Goal: Communication & Community: Answer question/provide support

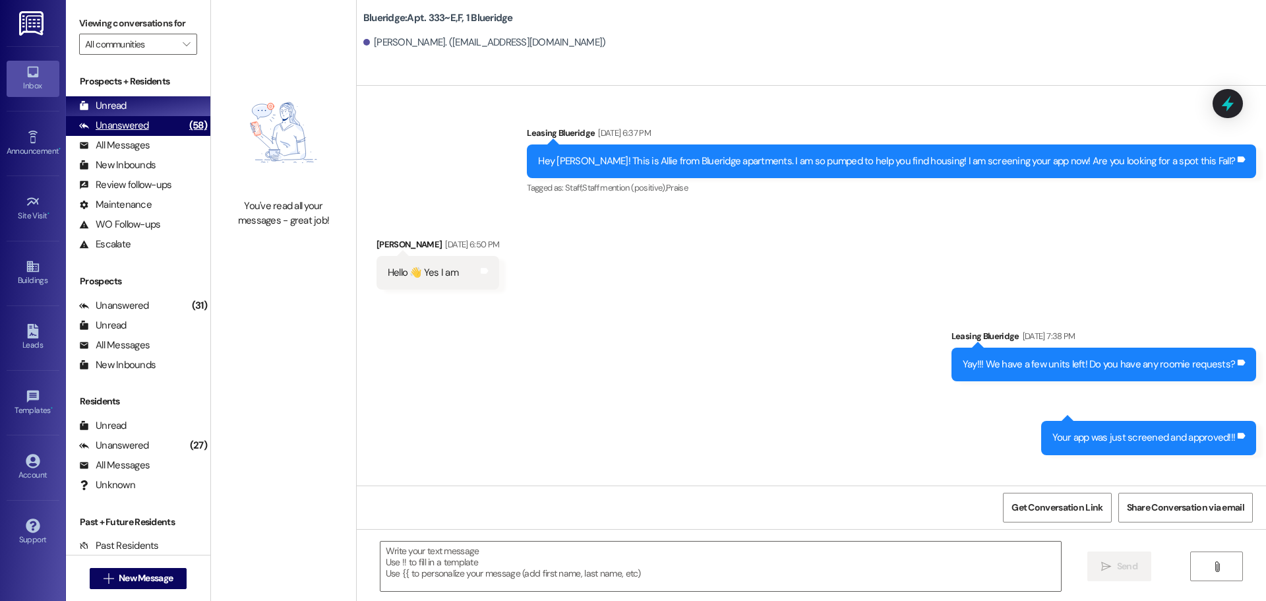
scroll to position [52969, 0]
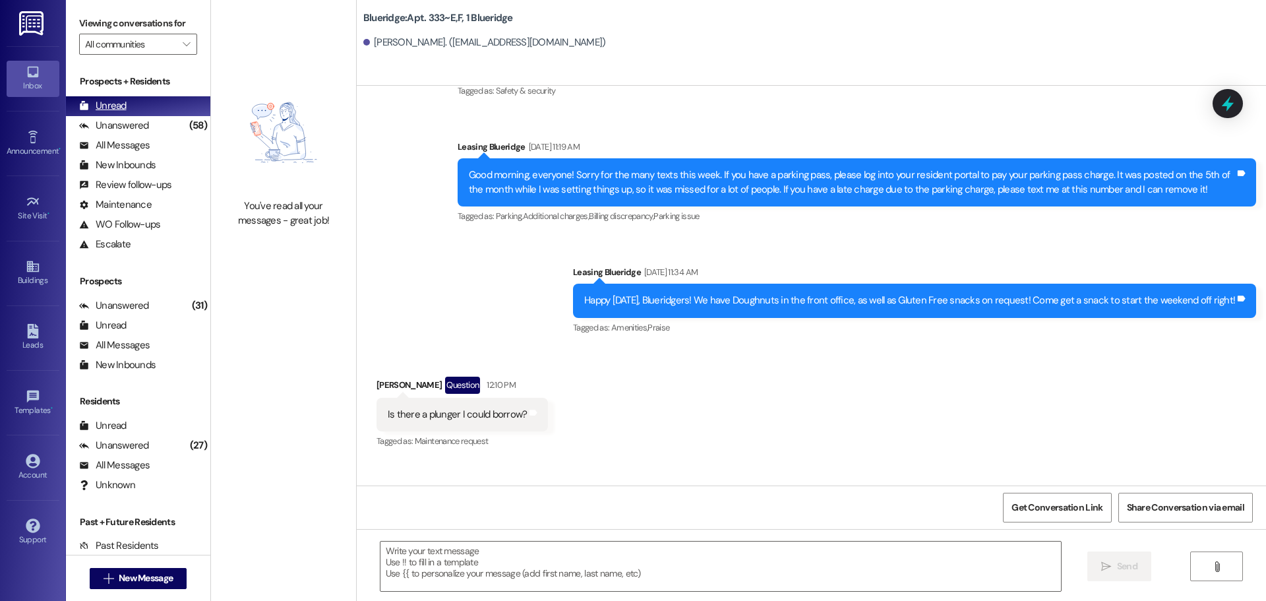
click at [98, 112] on div "Unread" at bounding box center [102, 106] width 47 height 14
click at [100, 123] on div "Unanswered" at bounding box center [114, 126] width 70 height 14
click at [110, 100] on div "Unread" at bounding box center [102, 106] width 47 height 14
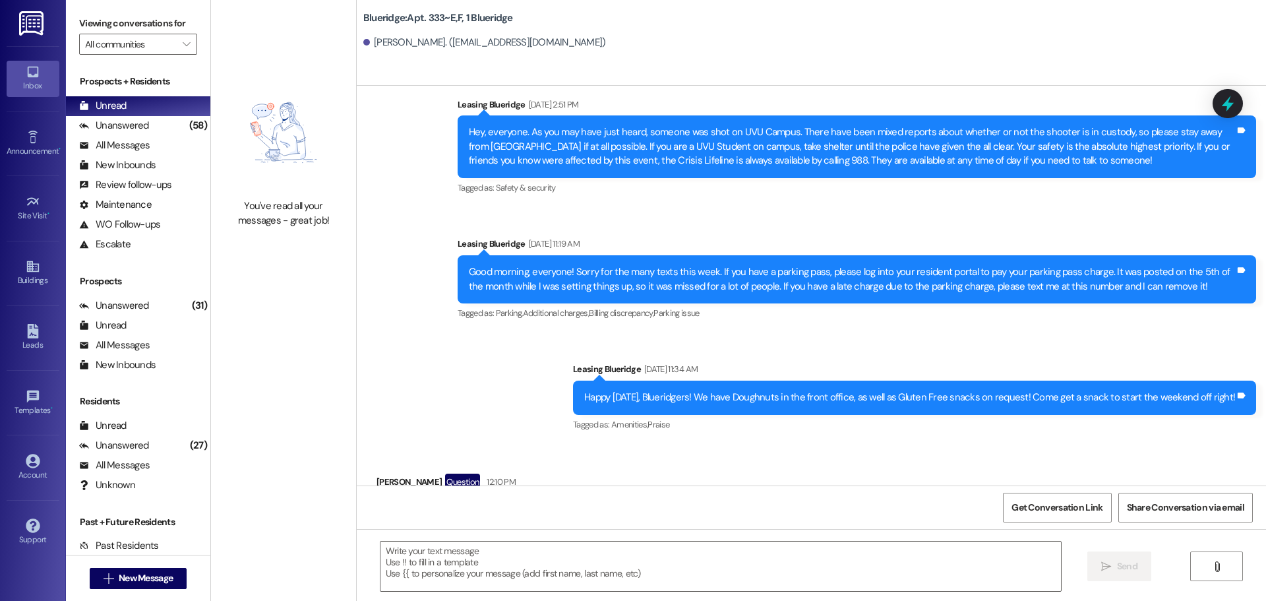
scroll to position [52935, 0]
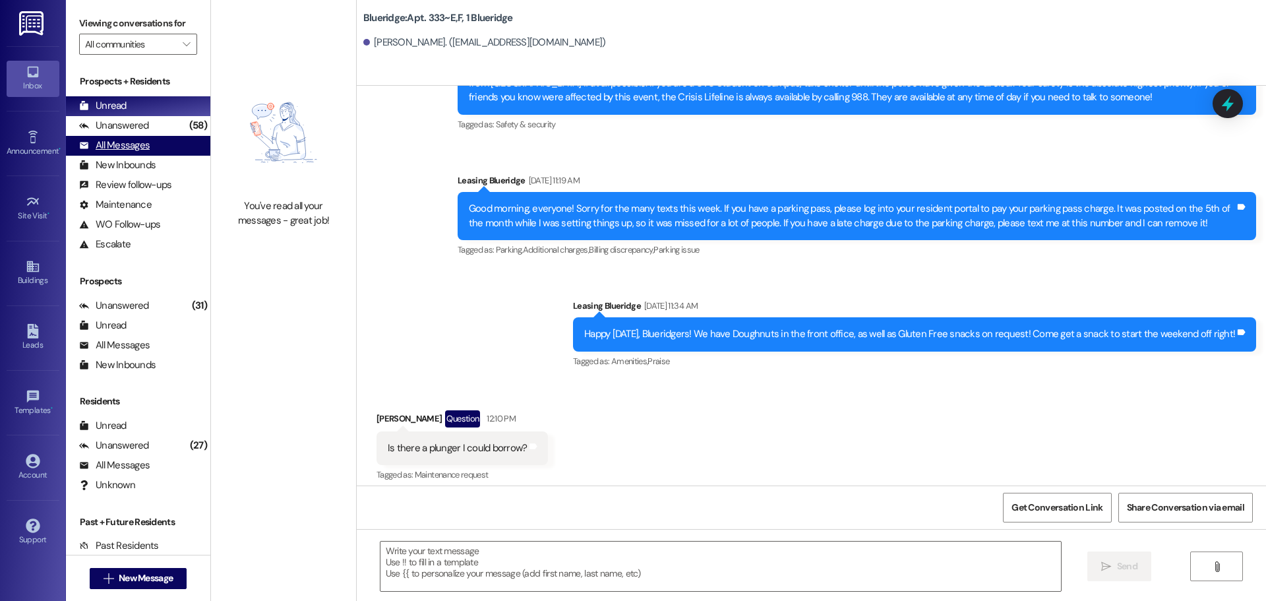
click at [142, 136] on div "All Messages (undefined)" at bounding box center [138, 146] width 144 height 20
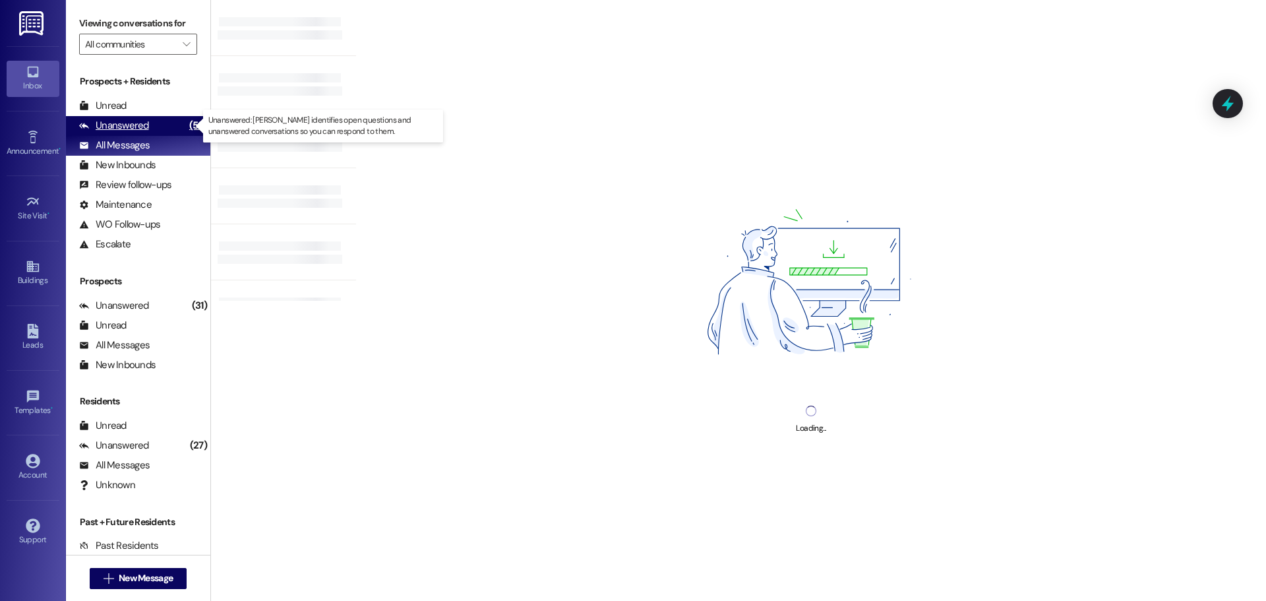
click at [144, 124] on div "Unanswered" at bounding box center [114, 126] width 70 height 14
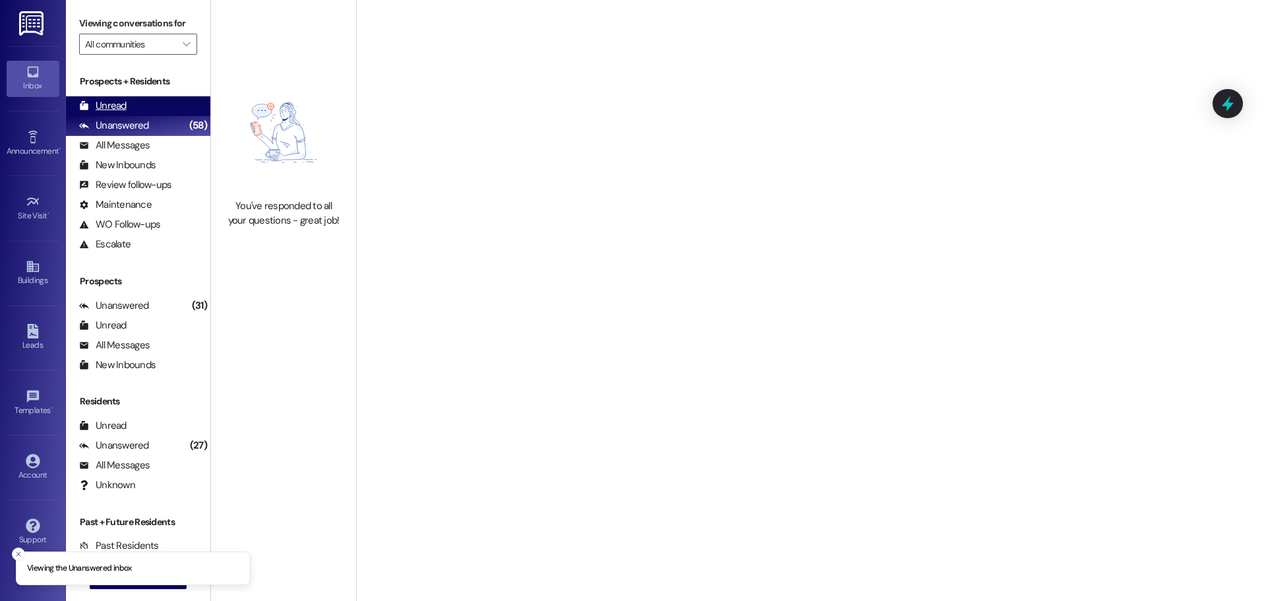
click at [145, 109] on div "Unread (0)" at bounding box center [138, 106] width 144 height 20
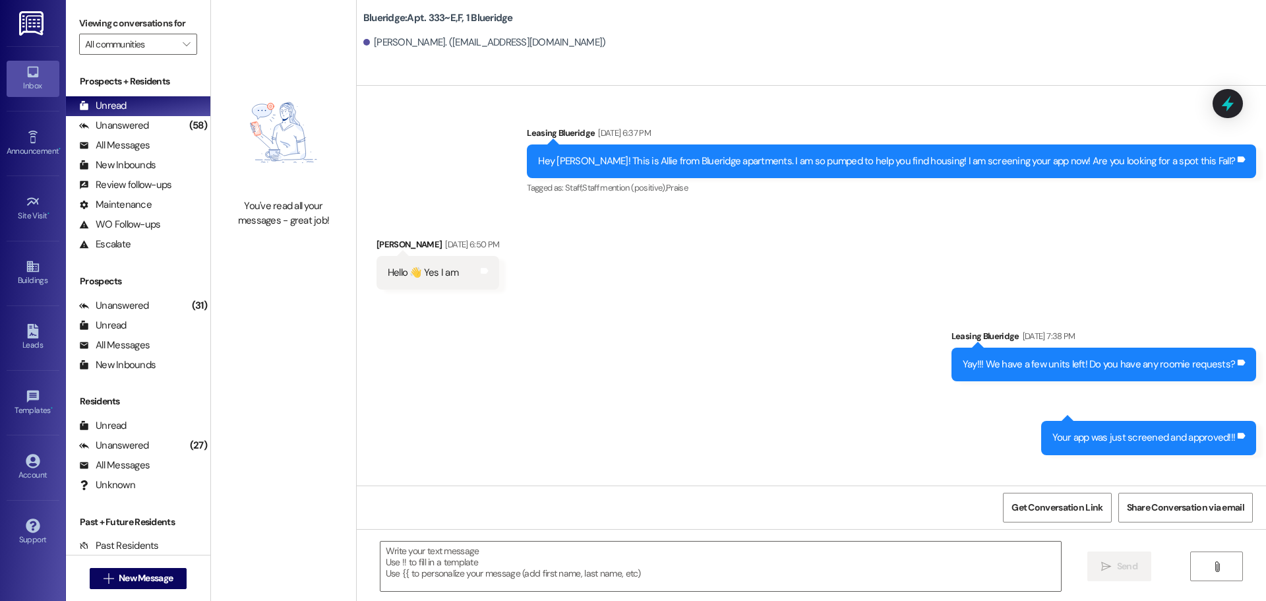
scroll to position [52969, 0]
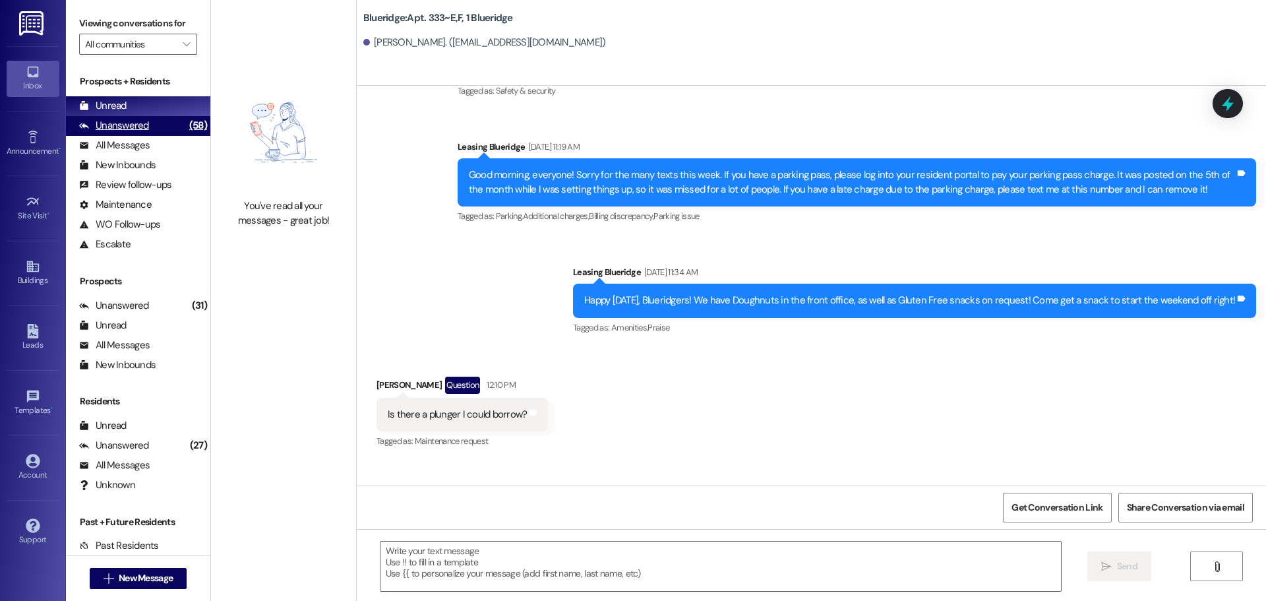
click at [113, 131] on div "Unanswered" at bounding box center [114, 126] width 70 height 14
click at [114, 105] on div "Unread" at bounding box center [102, 106] width 47 height 14
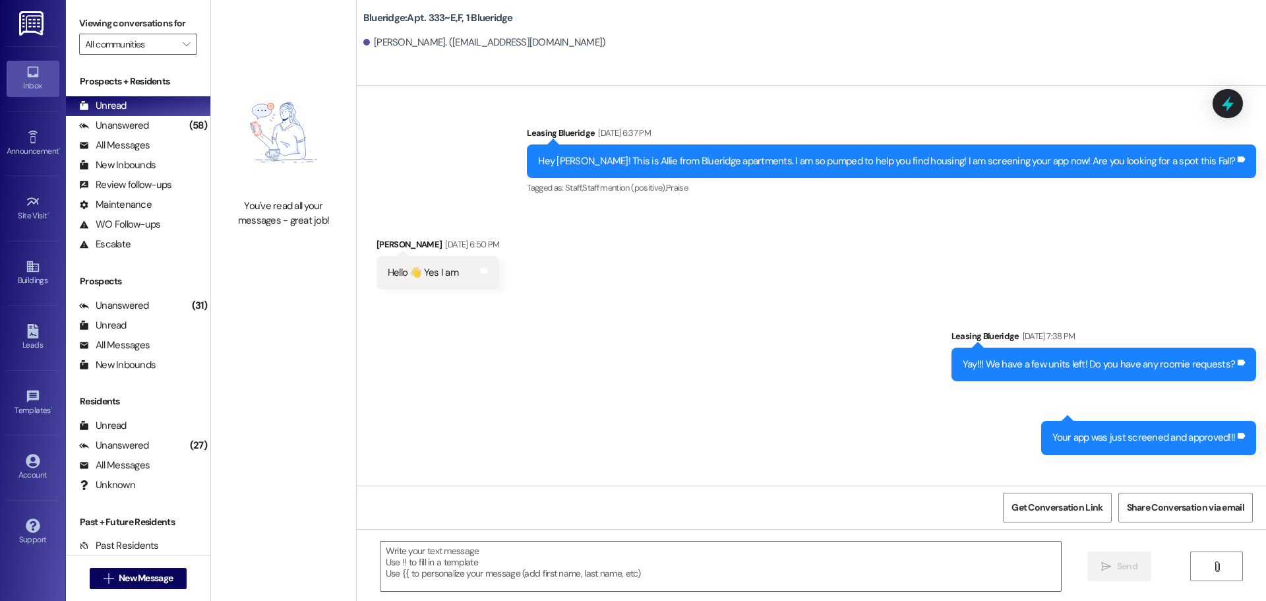
scroll to position [52803, 0]
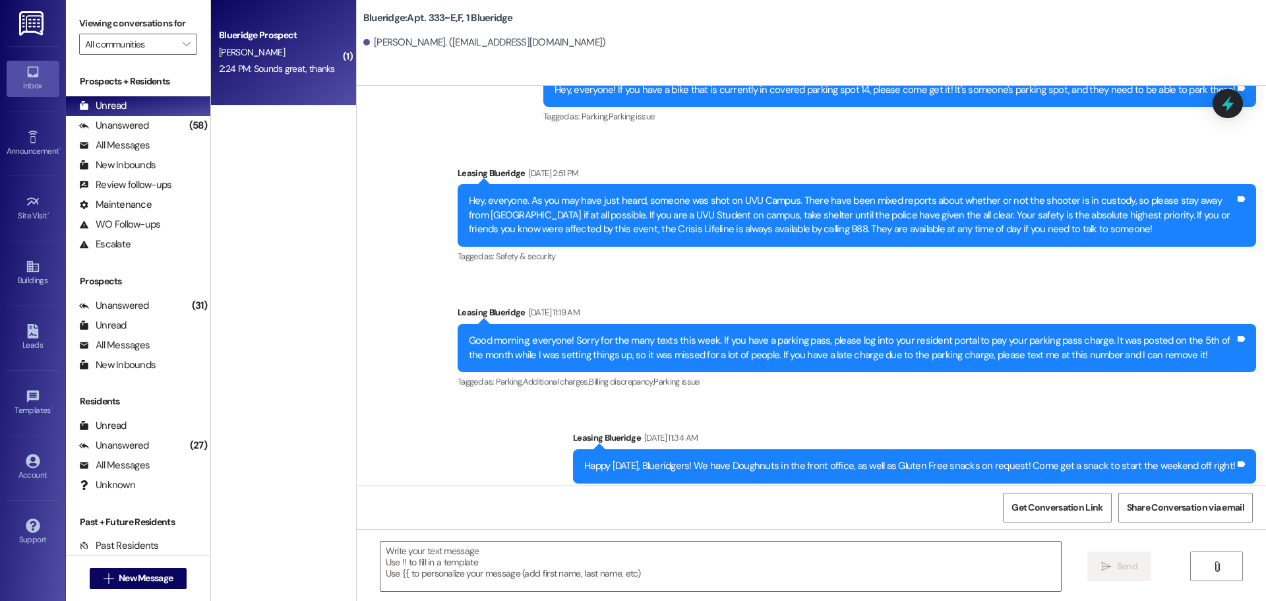
click at [226, 72] on div "2:24 PM: Sounds great, thanks 2:24 PM: Sounds great, thanks" at bounding box center [277, 69] width 116 height 12
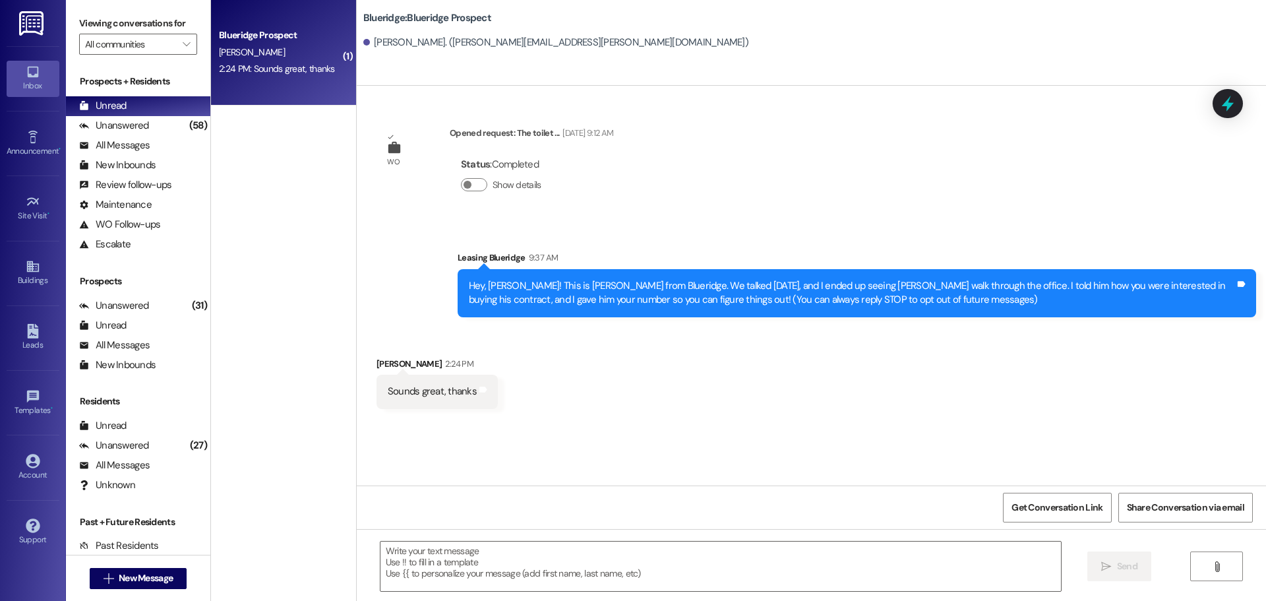
scroll to position [0, 0]
click at [800, 264] on div "Leasing Blueridge 9:37 AM" at bounding box center [856, 259] width 798 height 18
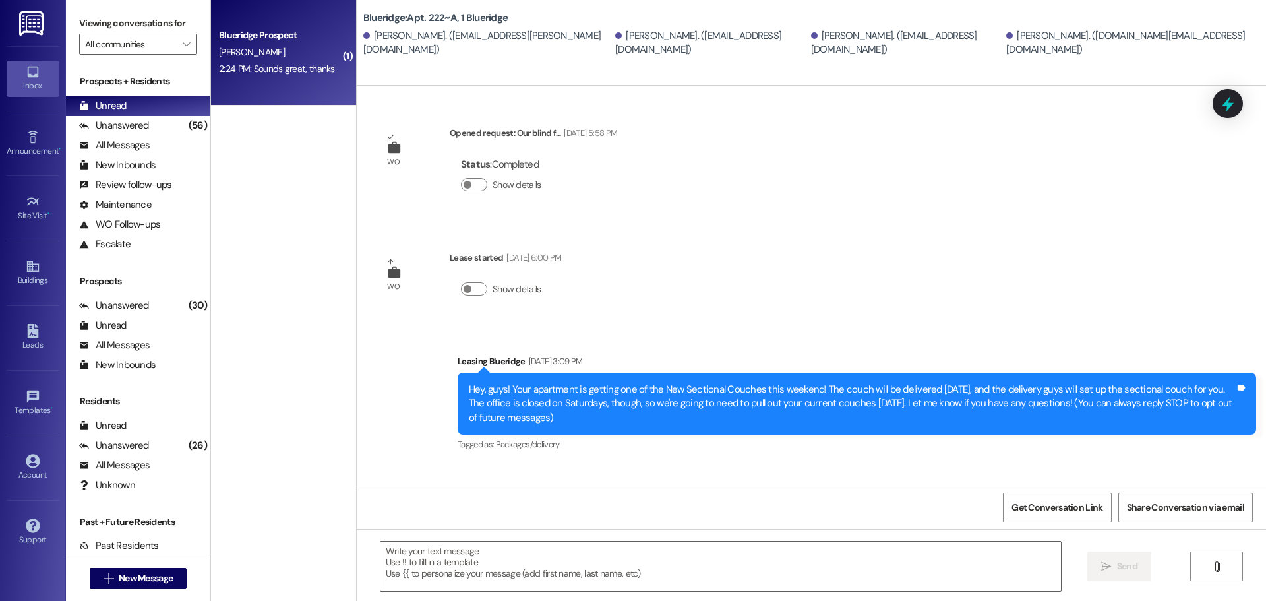
scroll to position [589, 0]
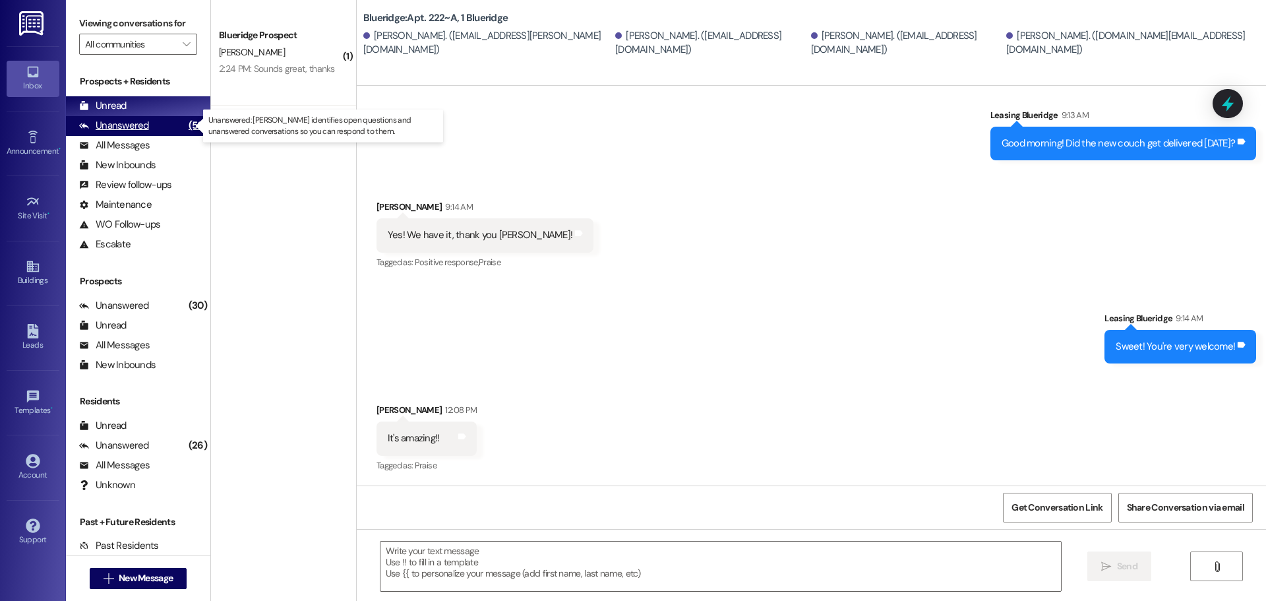
click at [121, 126] on div "Unanswered" at bounding box center [114, 126] width 70 height 14
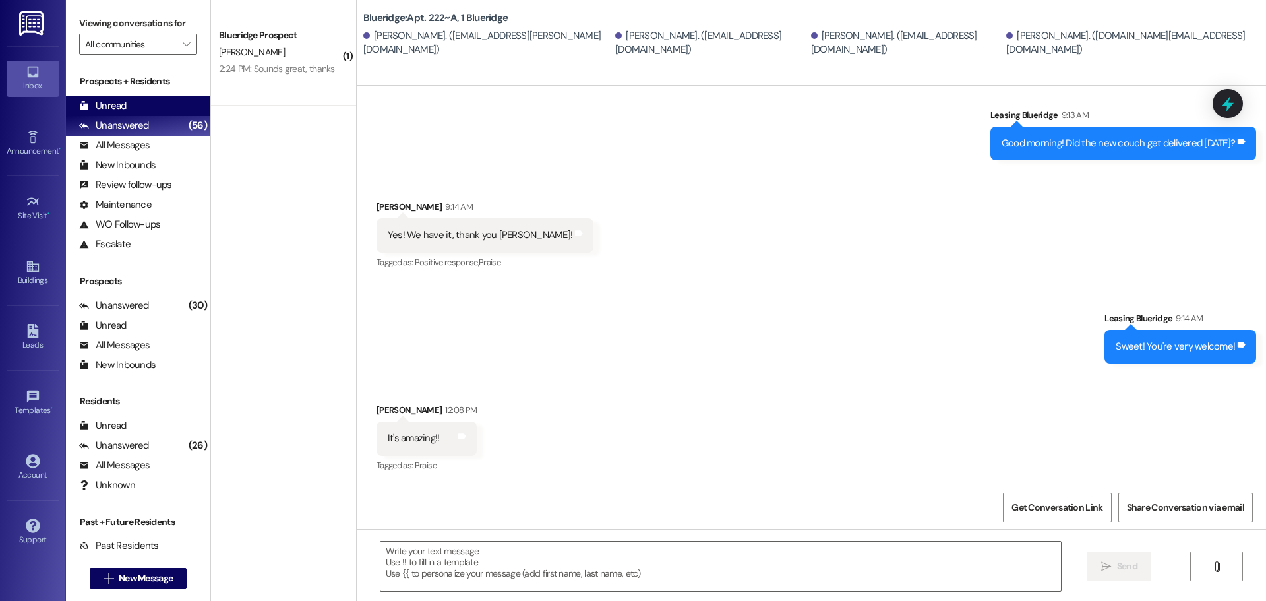
click at [123, 104] on div "Unread" at bounding box center [102, 106] width 47 height 14
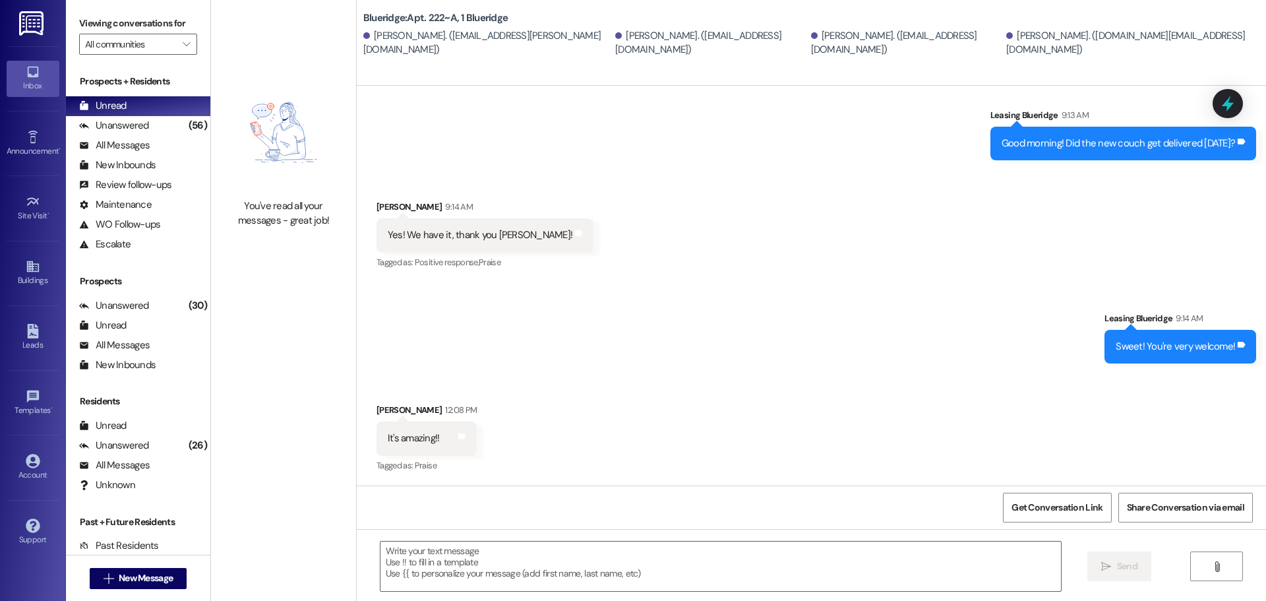
click at [659, 223] on div "Received via SMS Kale King 9:14 AM Yes! We have it, thank you Ian! Tags and not…" at bounding box center [811, 225] width 909 height 111
click at [144, 123] on div "Unanswered" at bounding box center [114, 126] width 70 height 14
click at [144, 110] on div "Unread (0)" at bounding box center [138, 106] width 144 height 20
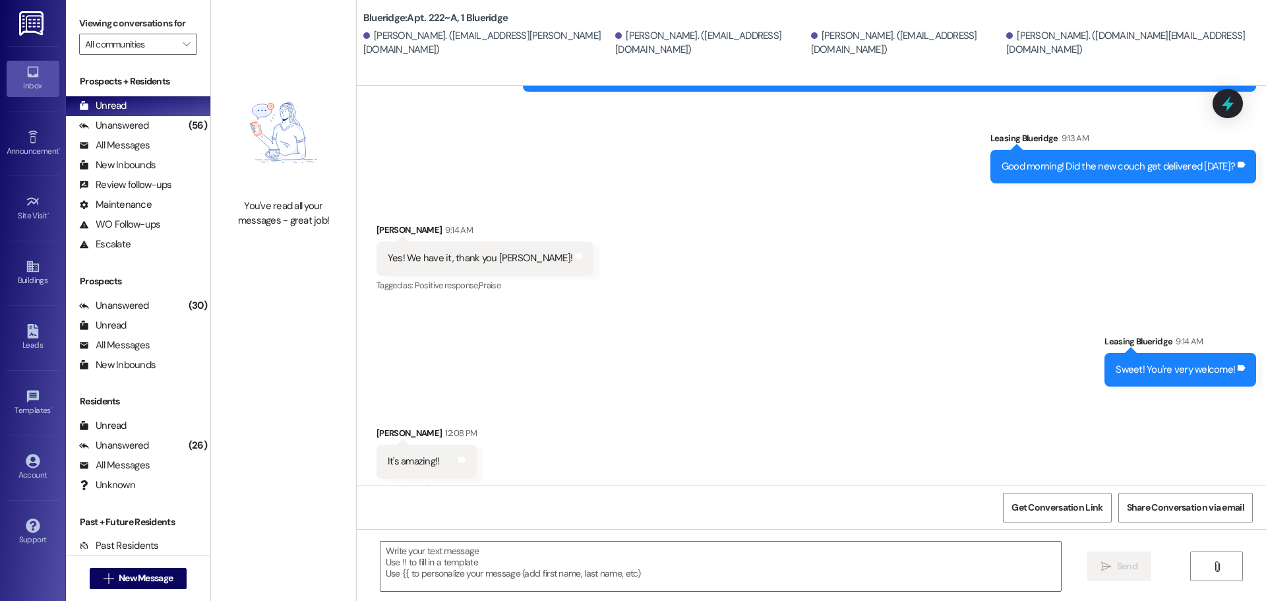
scroll to position [588, 0]
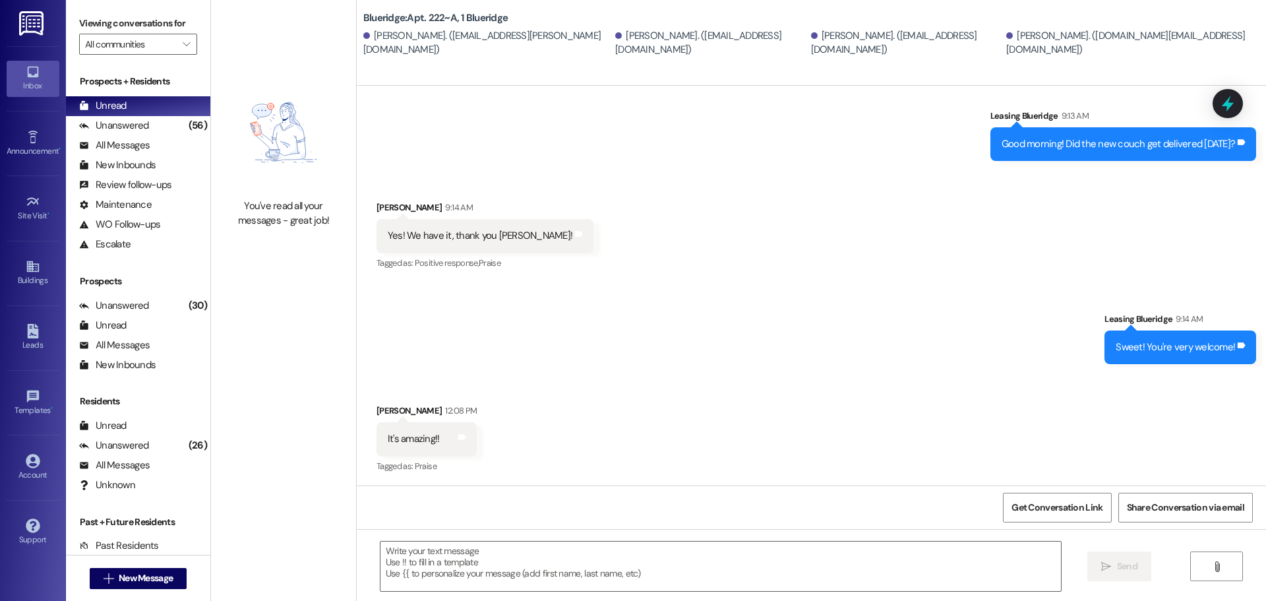
click at [877, 200] on div "Received via SMS Kale King 9:14 AM Yes! We have it, thank you Ian! Tags and not…" at bounding box center [811, 226] width 909 height 111
